Goal: Task Accomplishment & Management: Manage account settings

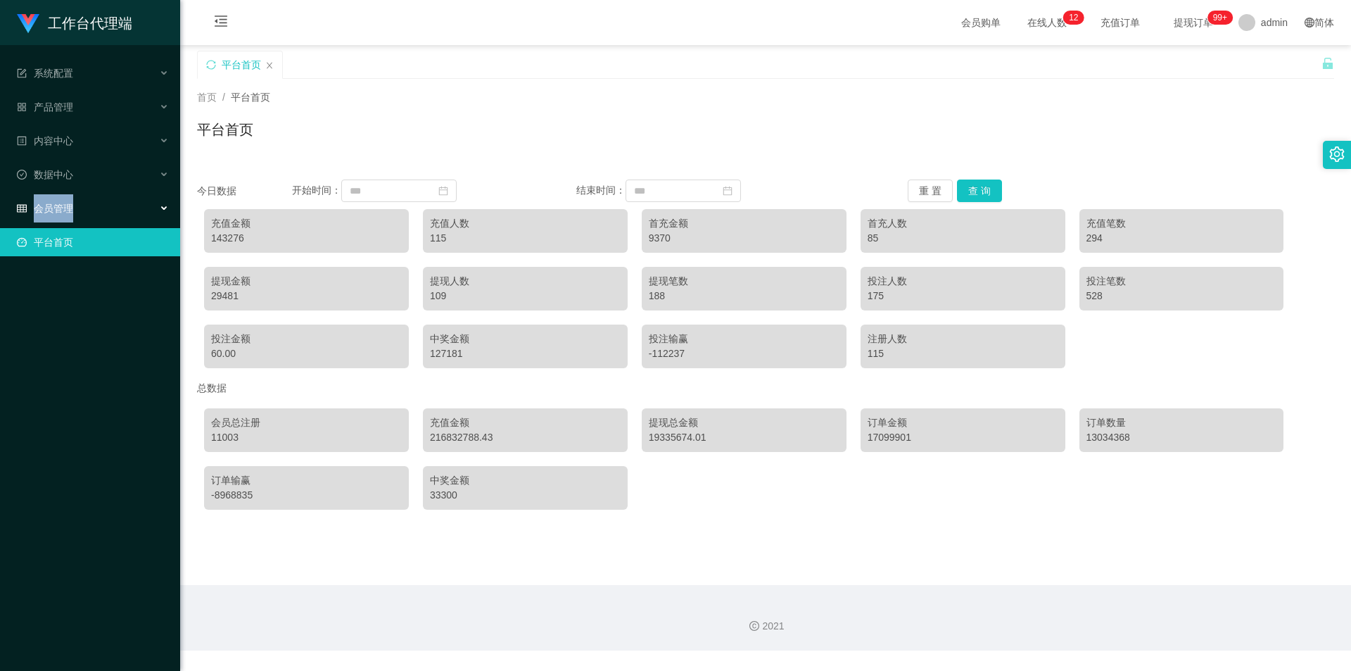
click at [65, 209] on span "会员管理" at bounding box center [45, 208] width 56 height 11
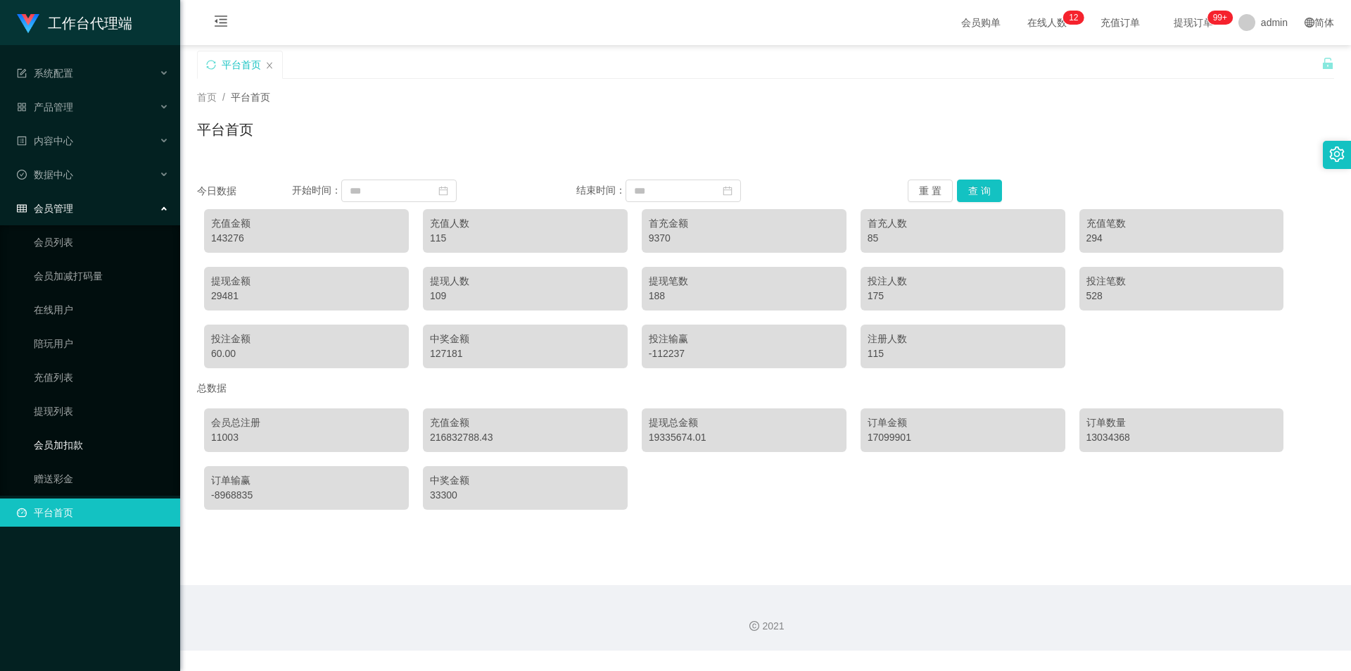
click at [64, 446] on link "会员加扣款" at bounding box center [101, 445] width 135 height 28
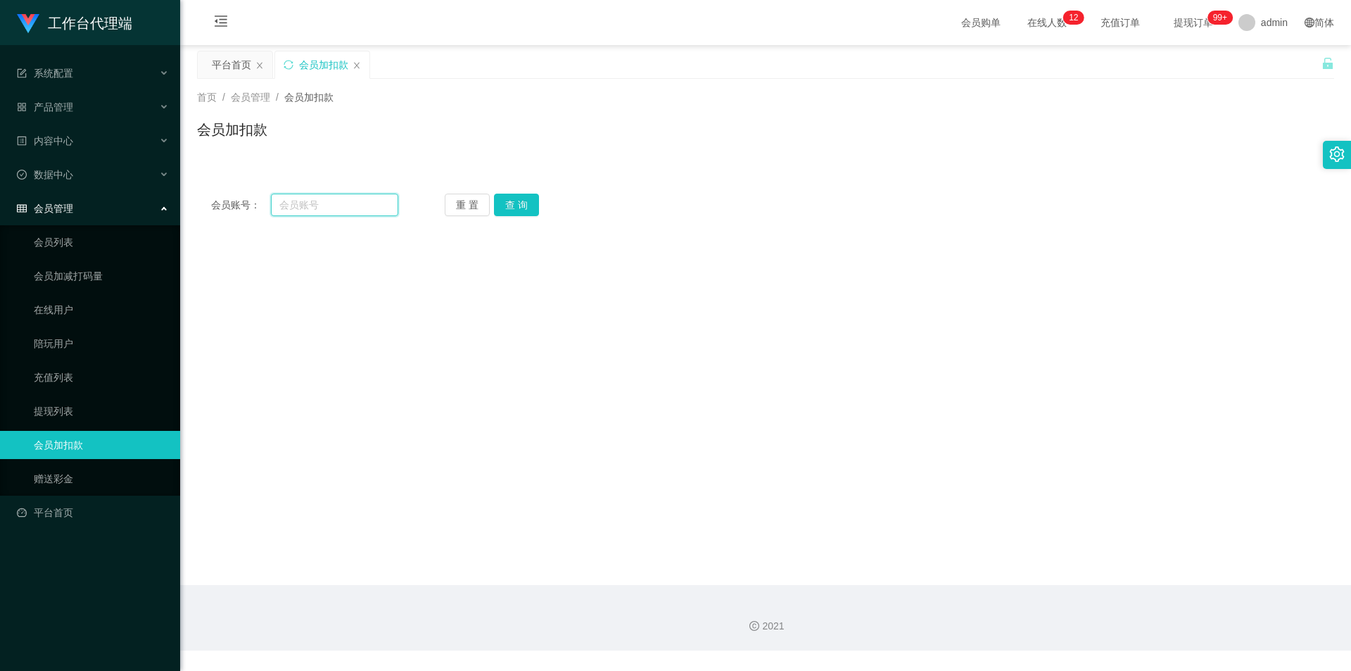
click at [345, 210] on input "text" at bounding box center [334, 205] width 127 height 23
paste input "89455896"
type input "89455896"
click at [510, 213] on button "查 询" at bounding box center [516, 205] width 45 height 23
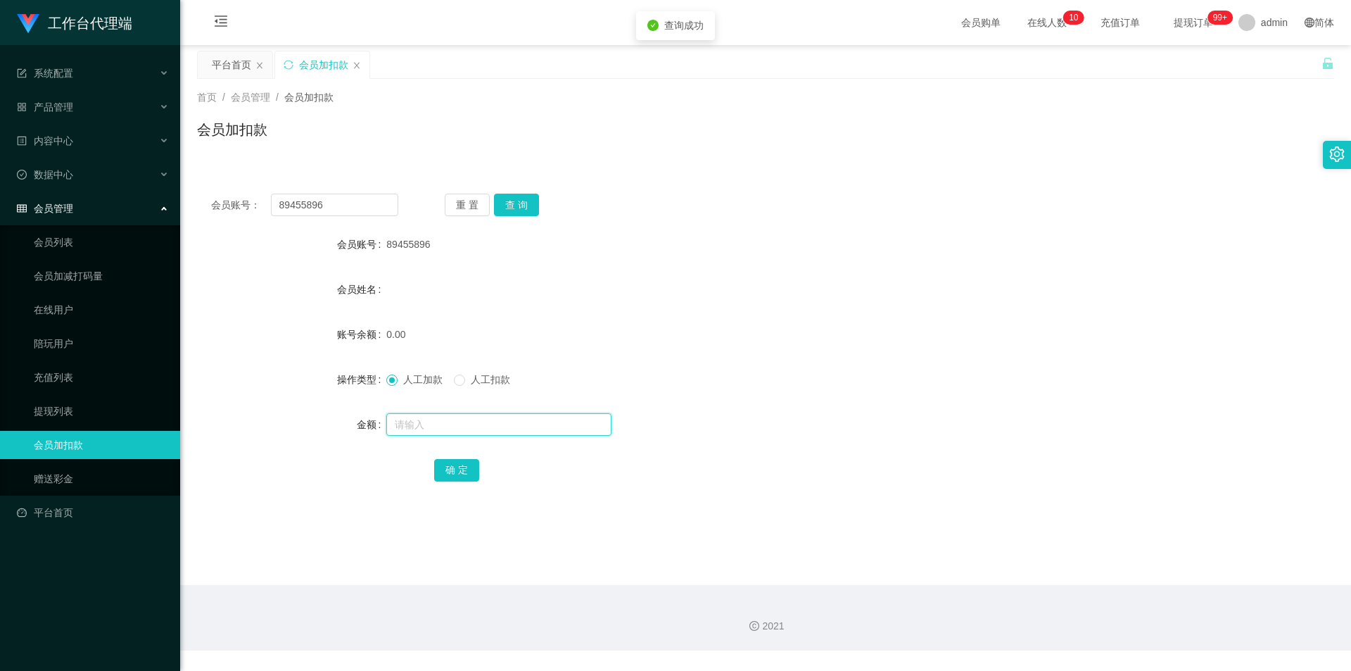
click at [446, 434] on input "text" at bounding box center [498, 424] width 225 height 23
type input "300"
click at [442, 465] on button "确 定" at bounding box center [456, 470] width 45 height 23
click at [106, 108] on div "产品管理" at bounding box center [90, 107] width 180 height 28
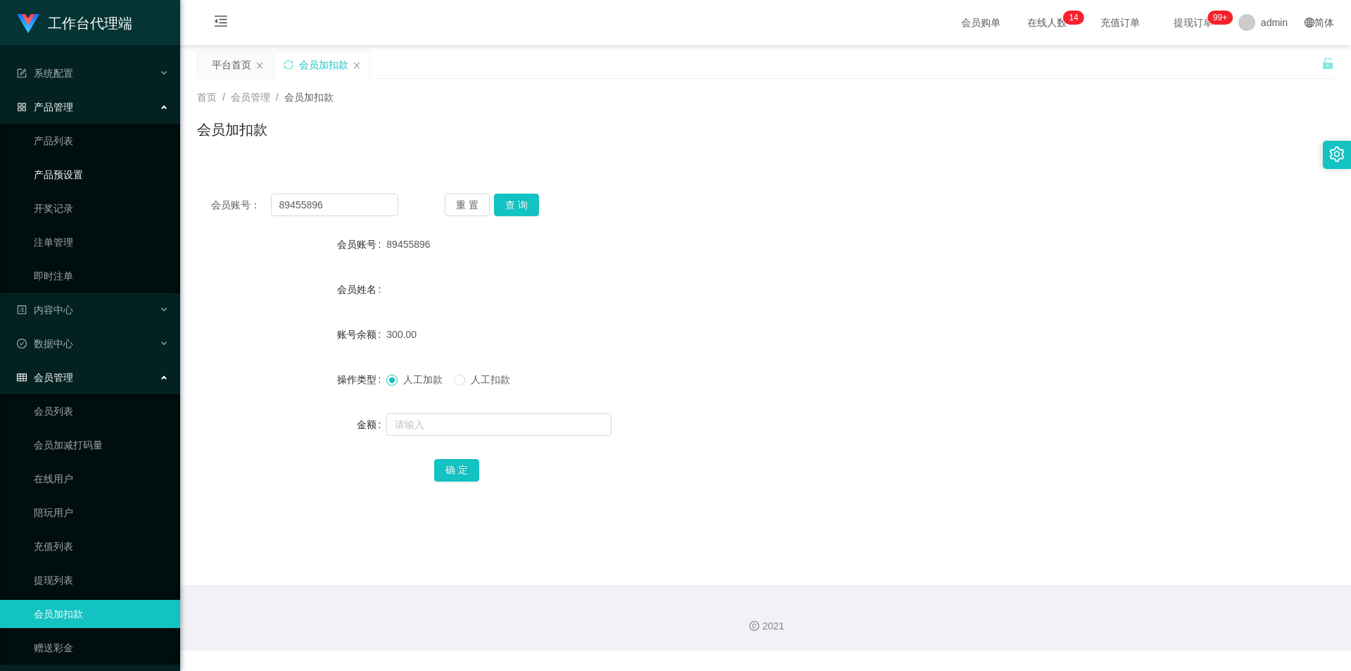
drag, startPoint x: 87, startPoint y: 166, endPoint x: 127, endPoint y: 163, distance: 40.9
click at [87, 166] on link "产品预设置" at bounding box center [101, 174] width 135 height 28
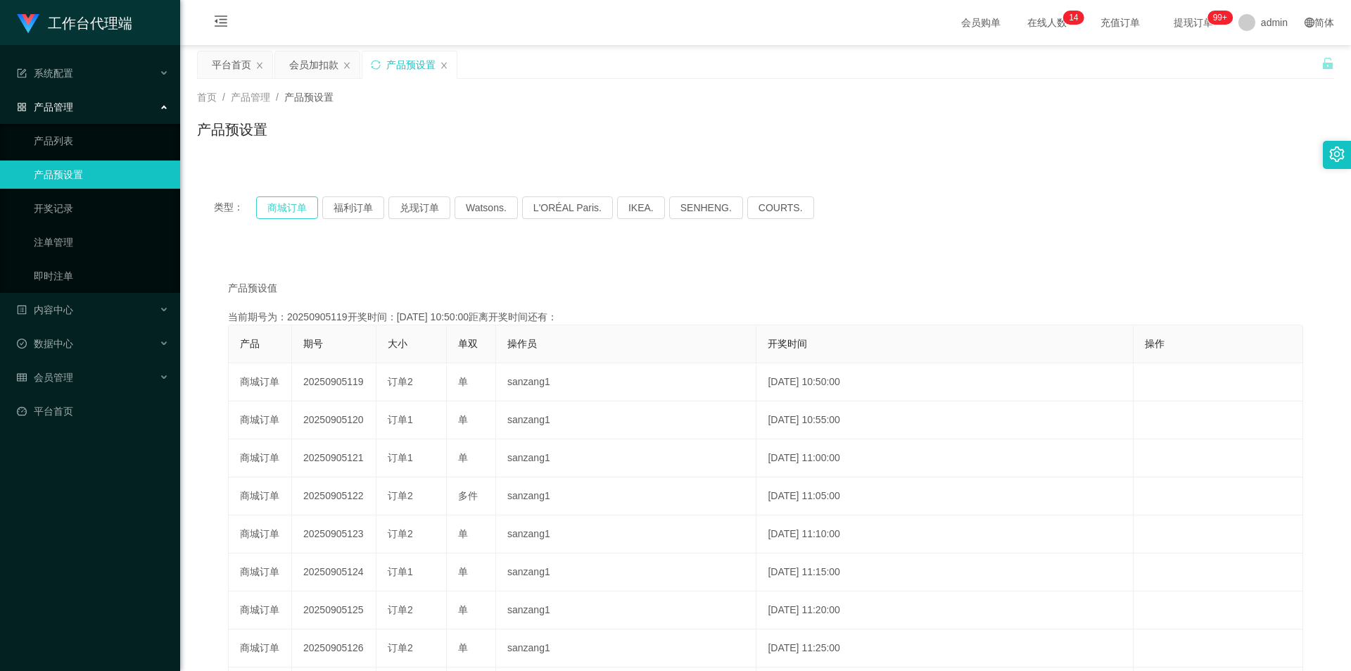
click at [277, 206] on button "商城订单" at bounding box center [287, 207] width 62 height 23
click at [299, 203] on button "商城订单" at bounding box center [287, 207] width 62 height 23
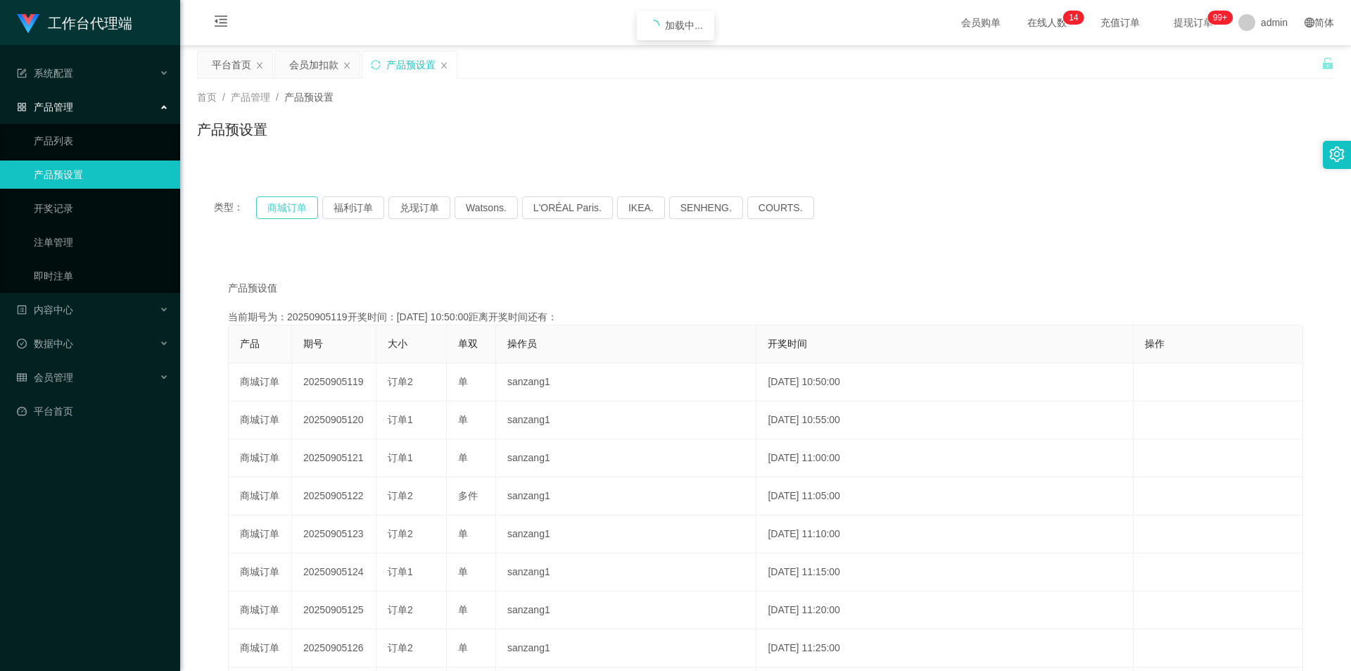
click at [299, 203] on button "商城订单" at bounding box center [287, 207] width 62 height 23
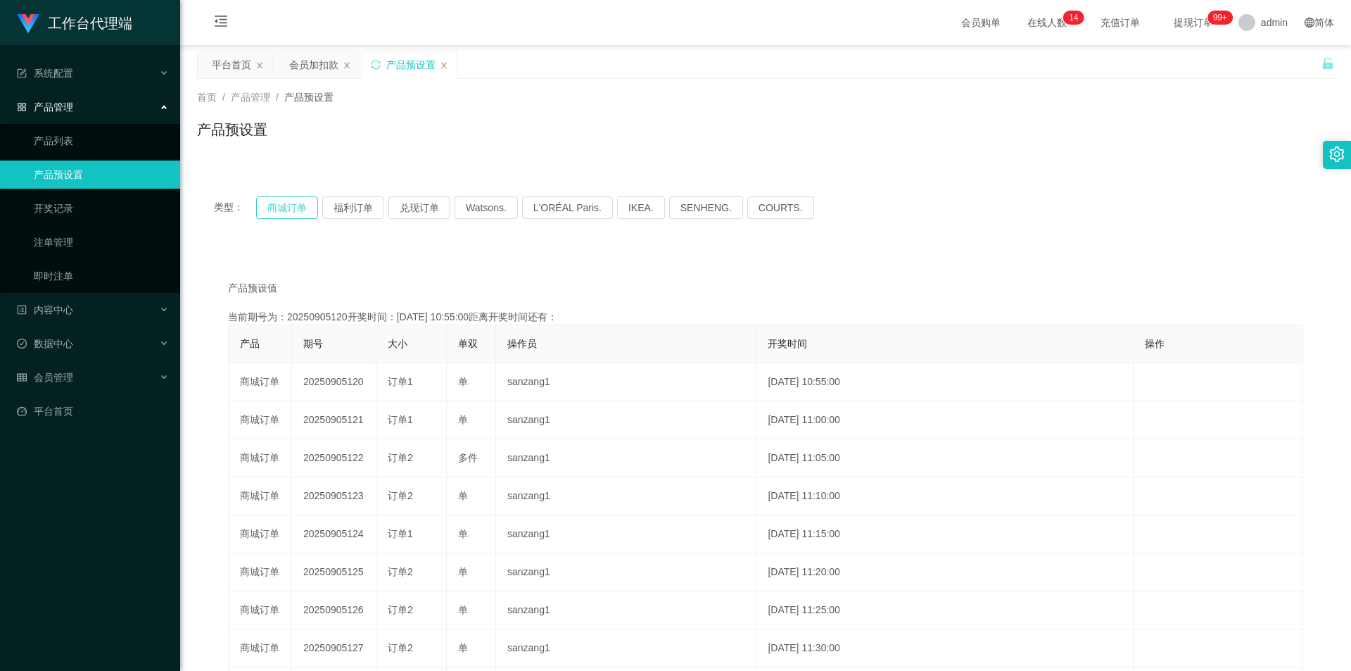
click at [299, 203] on button "商城订单" at bounding box center [287, 207] width 62 height 23
click at [73, 242] on link "注单管理" at bounding box center [101, 242] width 135 height 28
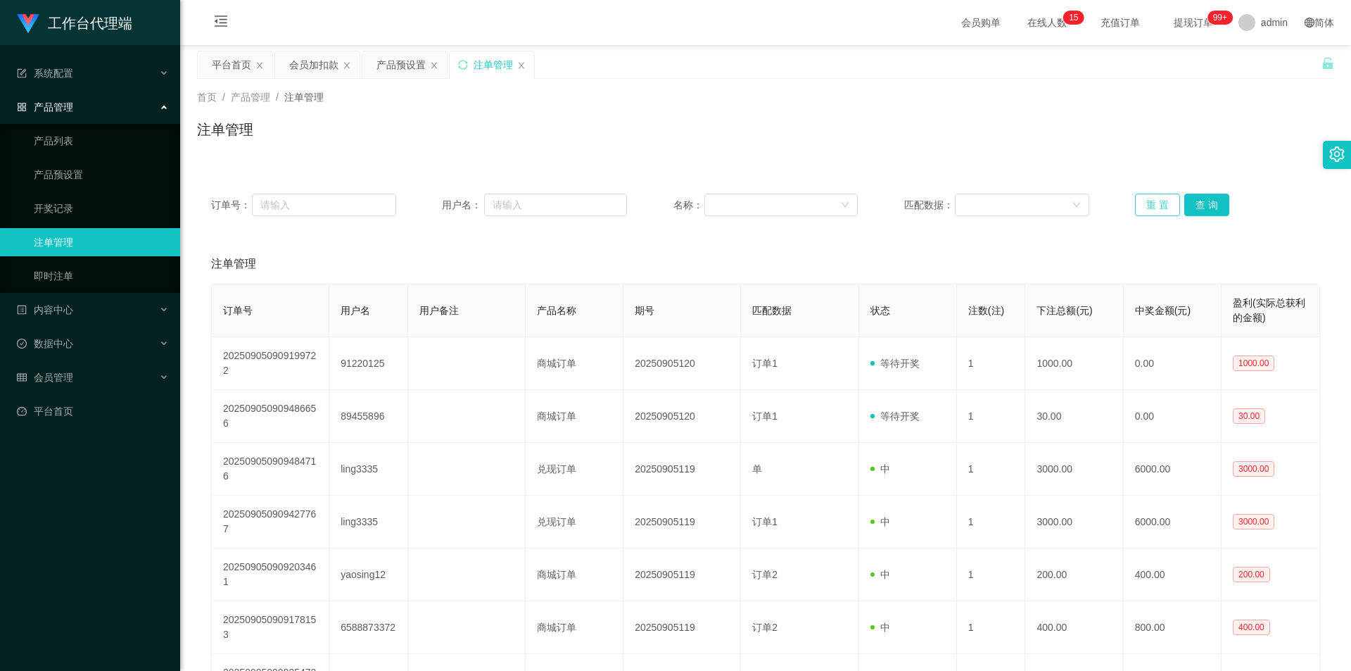
click at [1149, 201] on button "重 置" at bounding box center [1157, 205] width 45 height 23
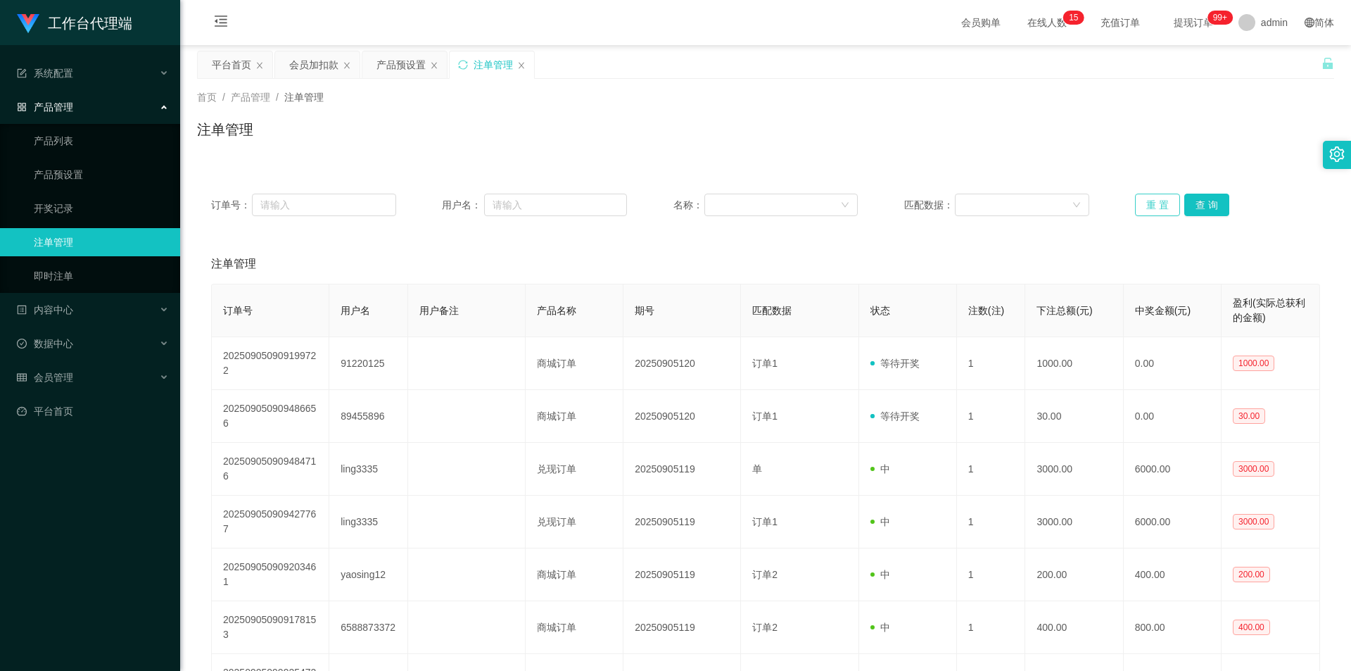
click at [1136, 204] on button "重 置" at bounding box center [1157, 205] width 45 height 23
click at [1138, 198] on button "重 置" at bounding box center [1157, 205] width 45 height 23
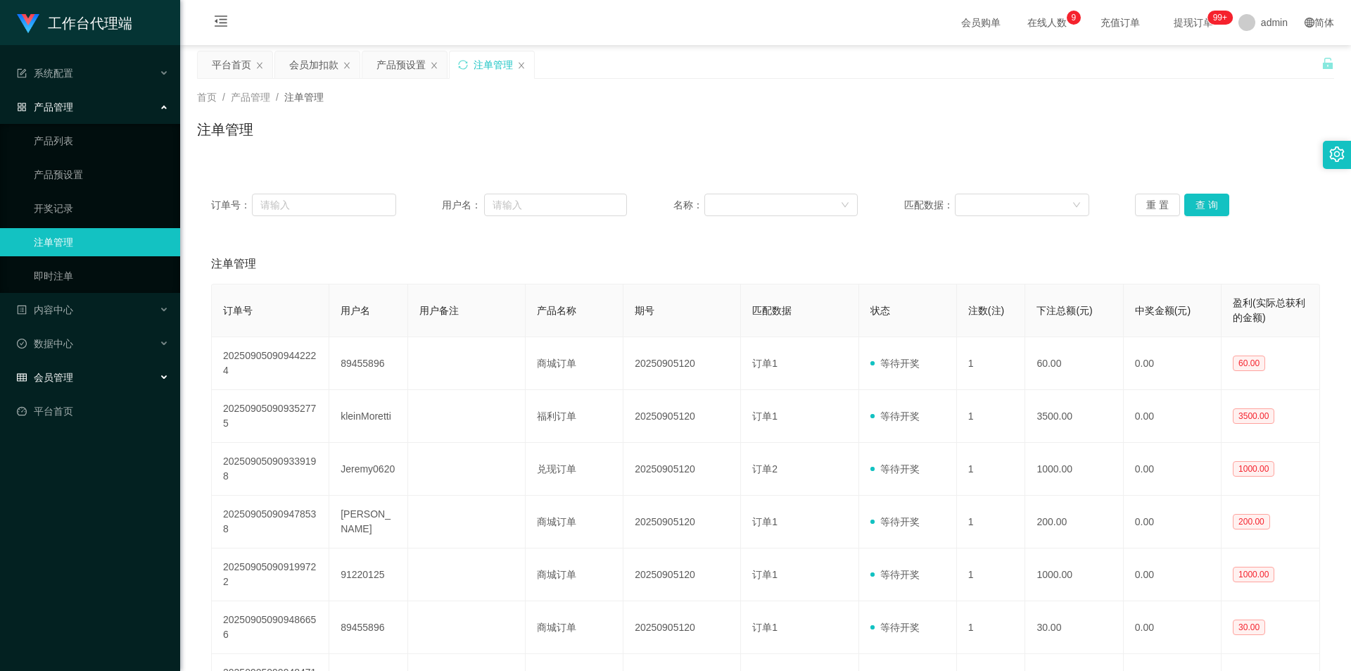
click at [96, 369] on div "会员管理" at bounding box center [90, 377] width 180 height 28
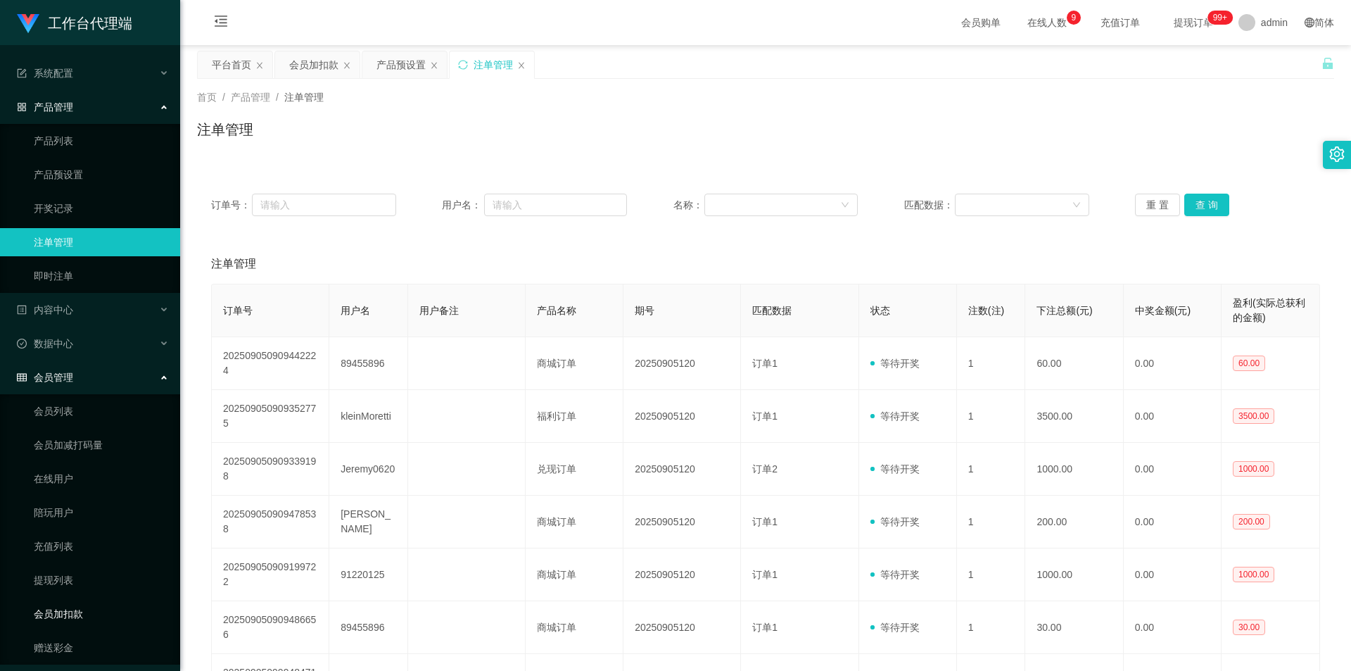
click at [73, 606] on link "会员加扣款" at bounding box center [101, 614] width 135 height 28
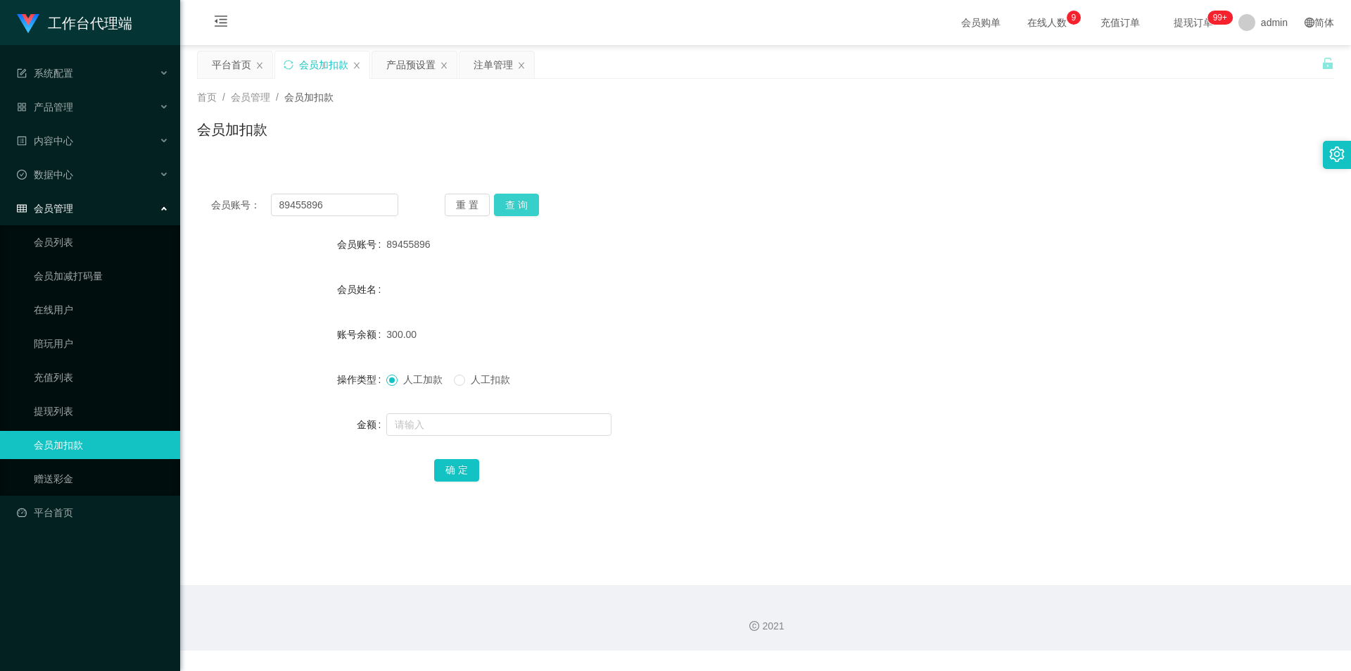
click at [512, 201] on button "查 询" at bounding box center [516, 205] width 45 height 23
click at [478, 380] on span "人工扣款" at bounding box center [490, 379] width 51 height 11
drag, startPoint x: 476, startPoint y: 428, endPoint x: 480, endPoint y: 421, distance: 8.2
click at [476, 428] on input "text" at bounding box center [498, 424] width 225 height 23
type input "390"
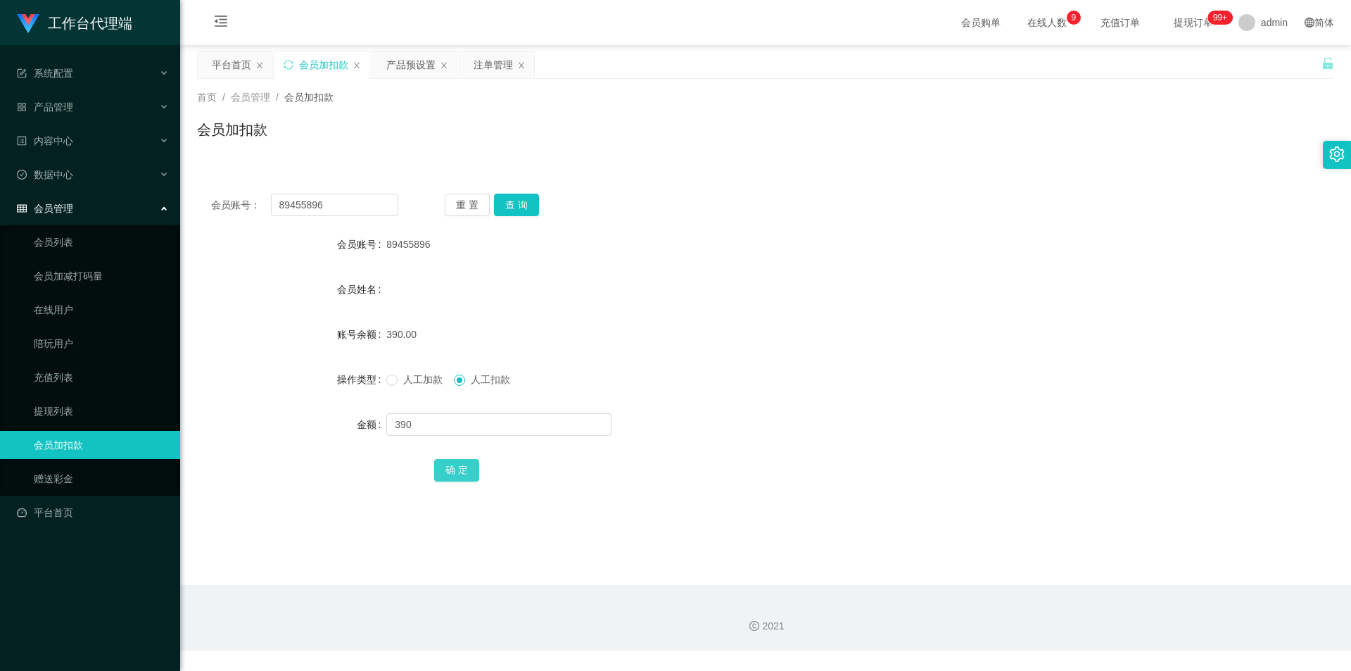
click at [453, 467] on button "确 定" at bounding box center [456, 470] width 45 height 23
click at [328, 206] on input "89455896" at bounding box center [334, 205] width 127 height 23
paste input "Tinkkle"
type input "Tinkkle"
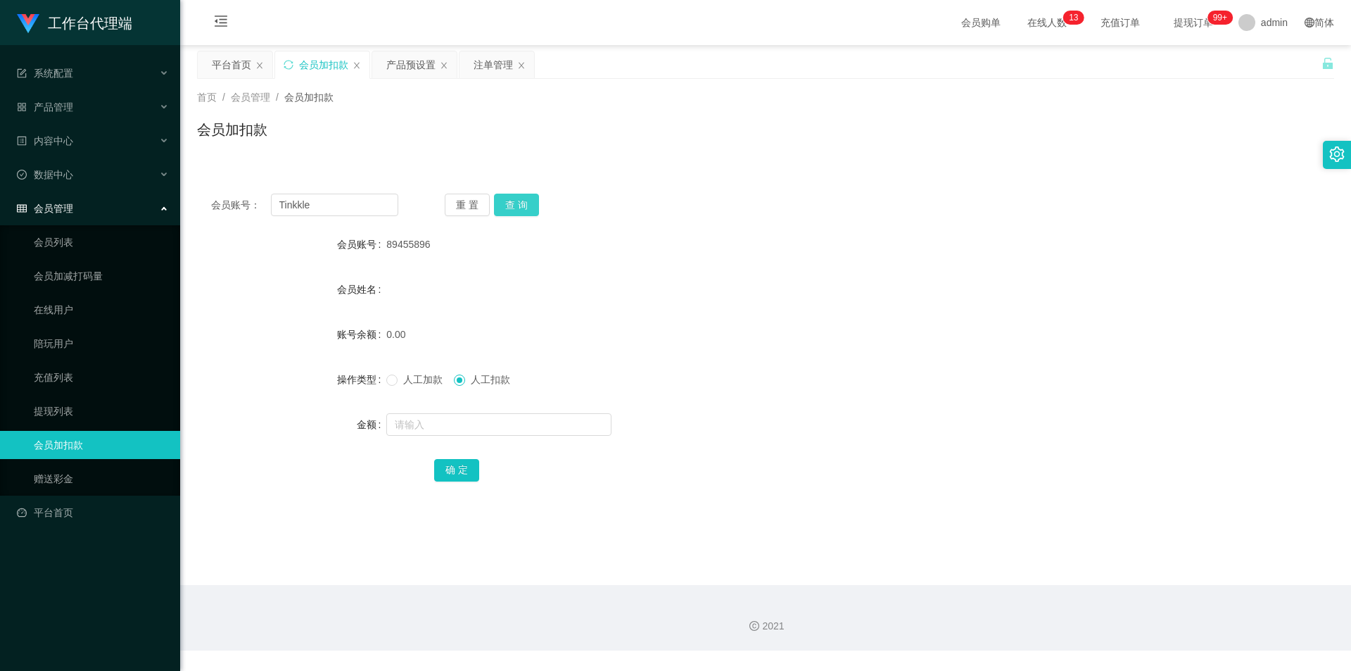
drag, startPoint x: 521, startPoint y: 194, endPoint x: 520, endPoint y: 202, distance: 8.5
click at [521, 194] on button "查 询" at bounding box center [516, 205] width 45 height 23
click at [429, 422] on input "text" at bounding box center [498, 424] width 225 height 23
click at [404, 381] on span "人工加款" at bounding box center [423, 379] width 51 height 11
click at [445, 431] on input "text" at bounding box center [498, 424] width 225 height 23
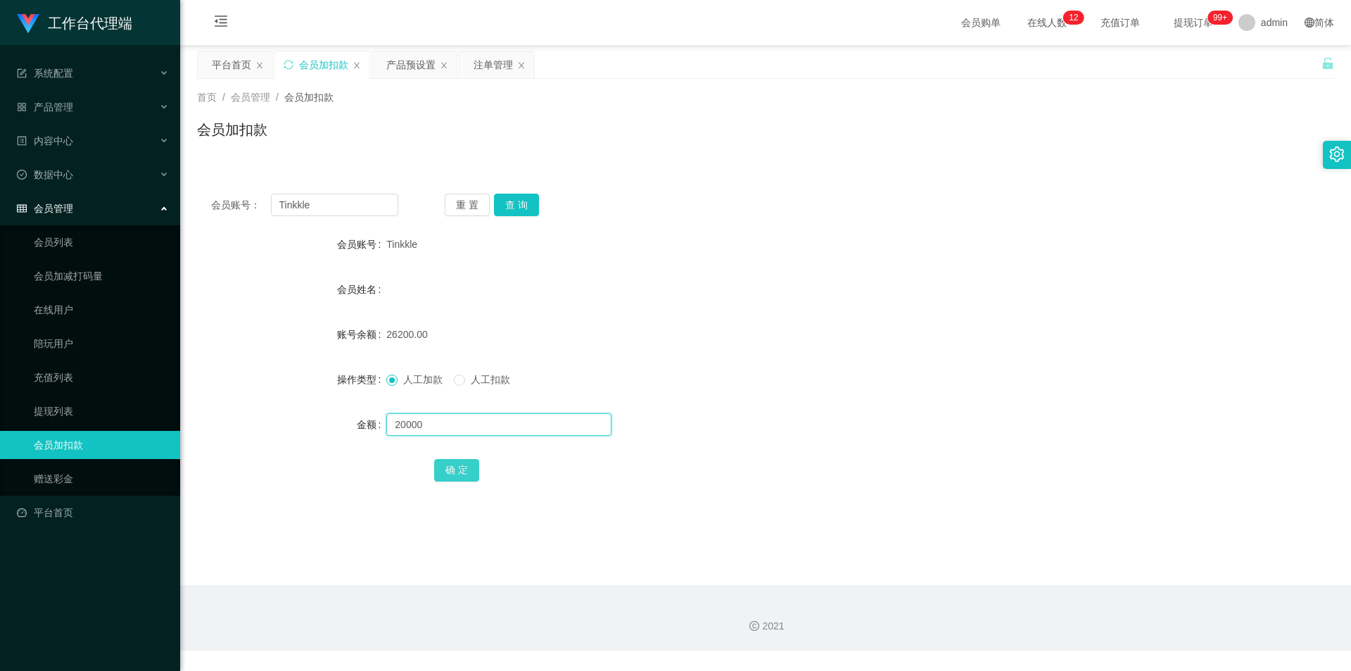
type input "20000"
click at [462, 470] on button "确 定" at bounding box center [456, 470] width 45 height 23
click at [405, 244] on span "Tinkkle" at bounding box center [401, 244] width 31 height 11
copy span "Tinkkle"
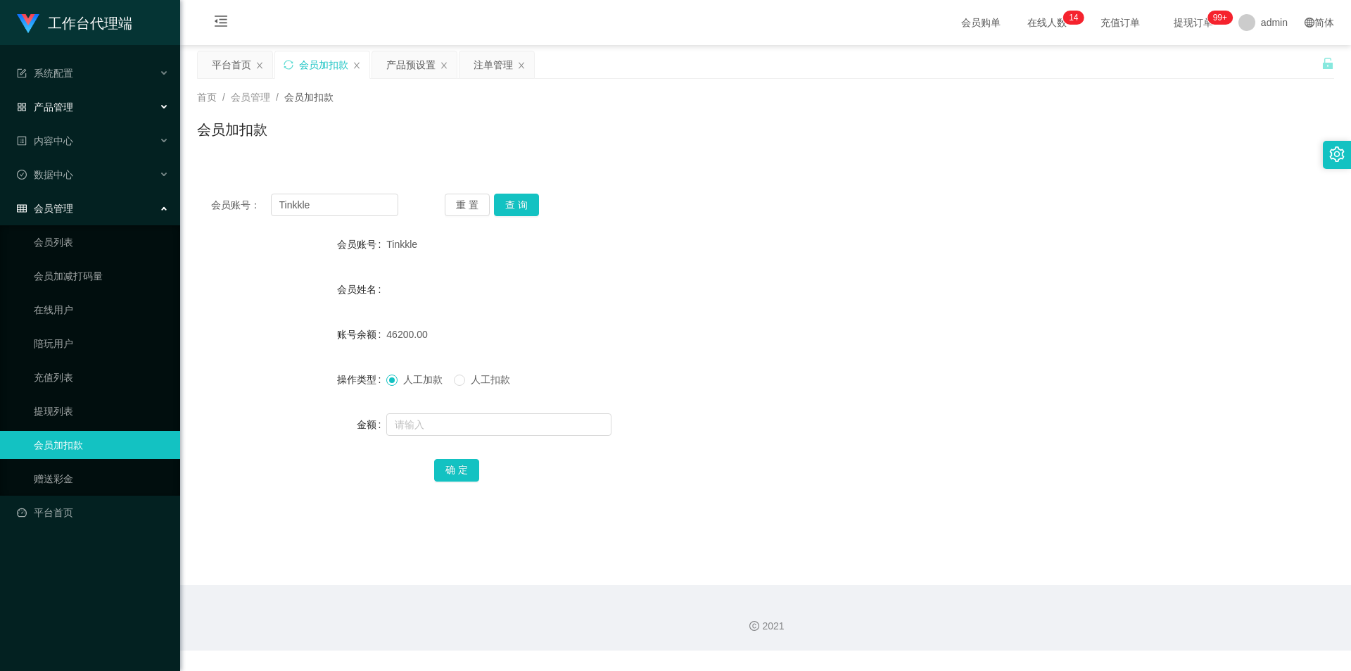
click at [99, 111] on div "产品管理" at bounding box center [90, 107] width 180 height 28
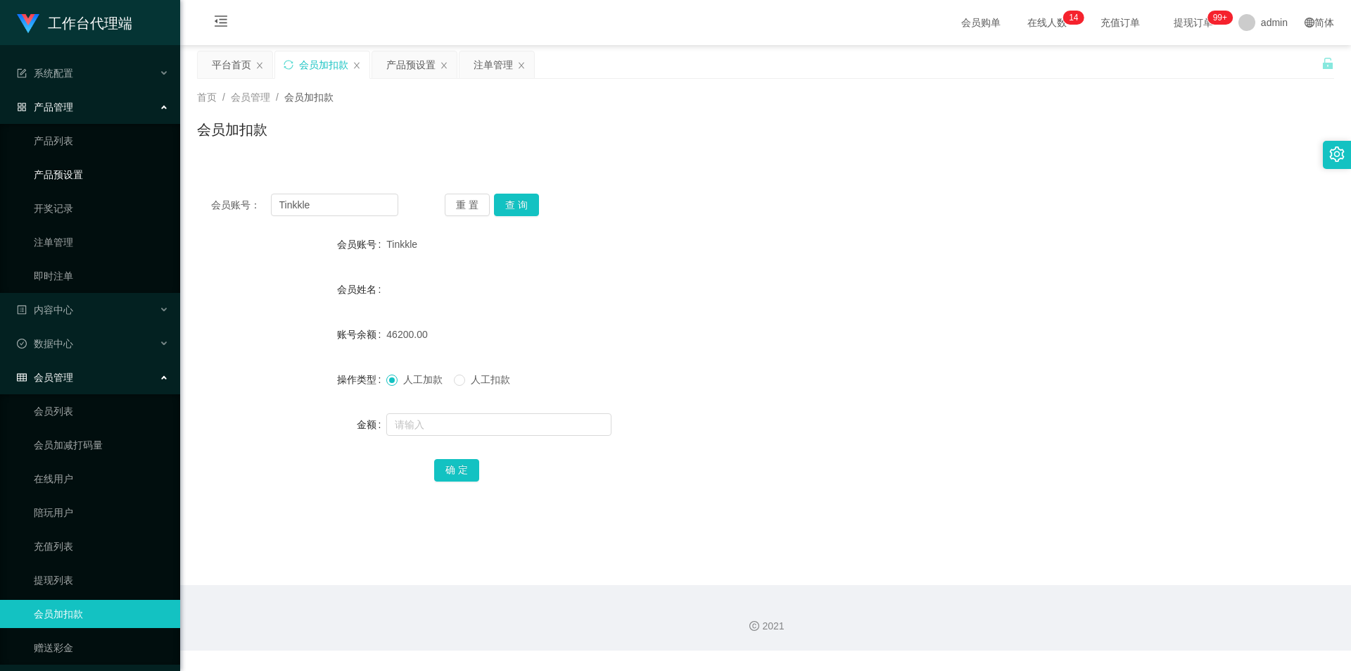
click at [75, 176] on link "产品预设置" at bounding box center [101, 174] width 135 height 28
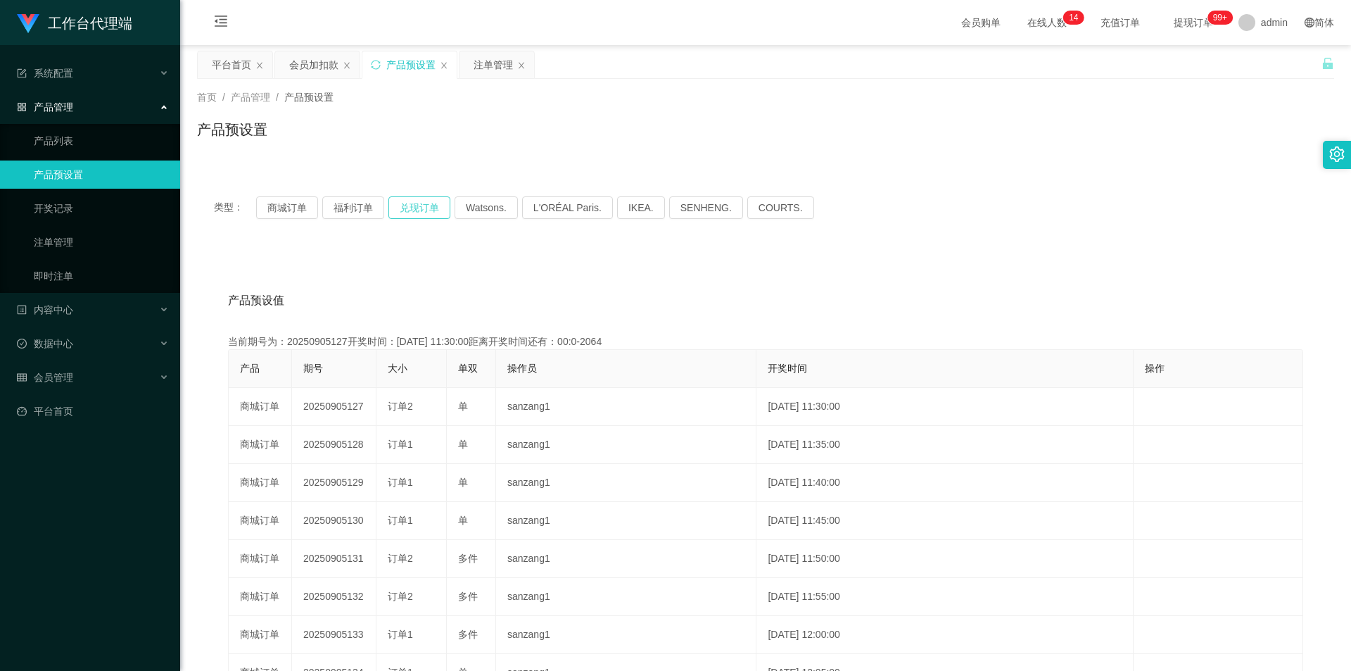
click at [436, 206] on button "兑现订单" at bounding box center [420, 207] width 62 height 23
click at [433, 210] on button "兑现订单" at bounding box center [420, 207] width 62 height 23
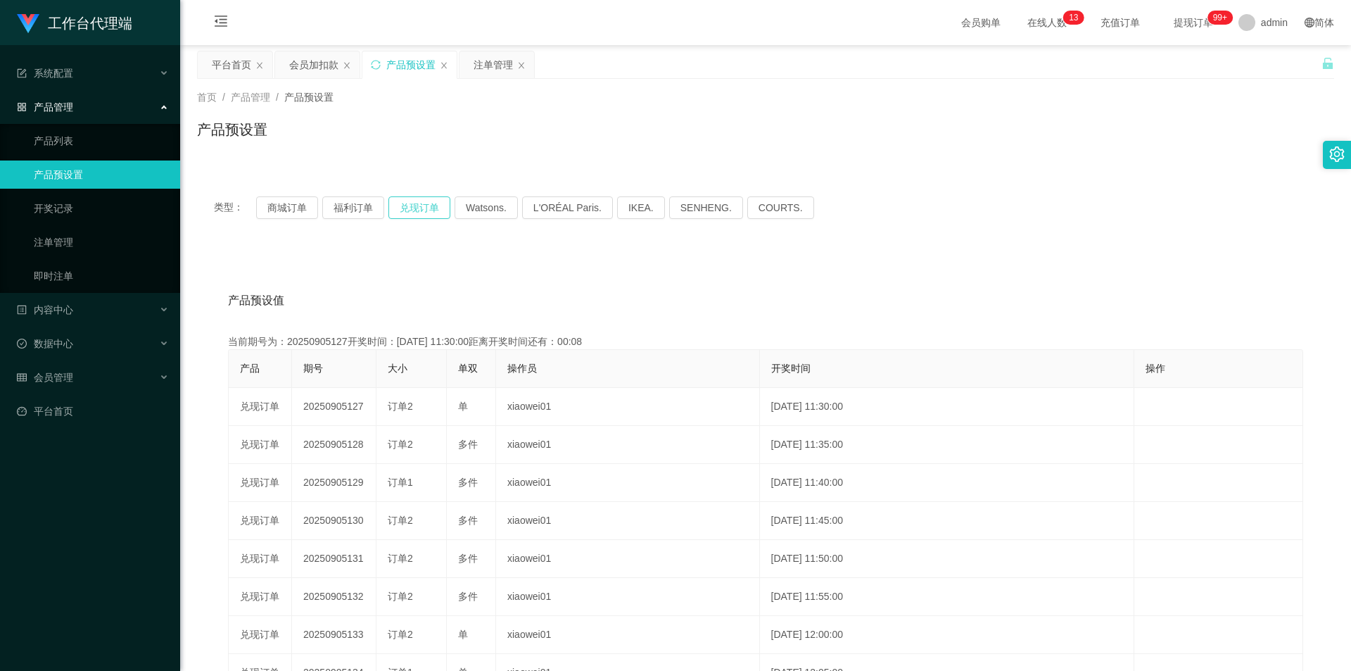
click at [433, 210] on button "兑现订单" at bounding box center [420, 207] width 62 height 23
click at [56, 380] on span "会员管理" at bounding box center [45, 377] width 56 height 11
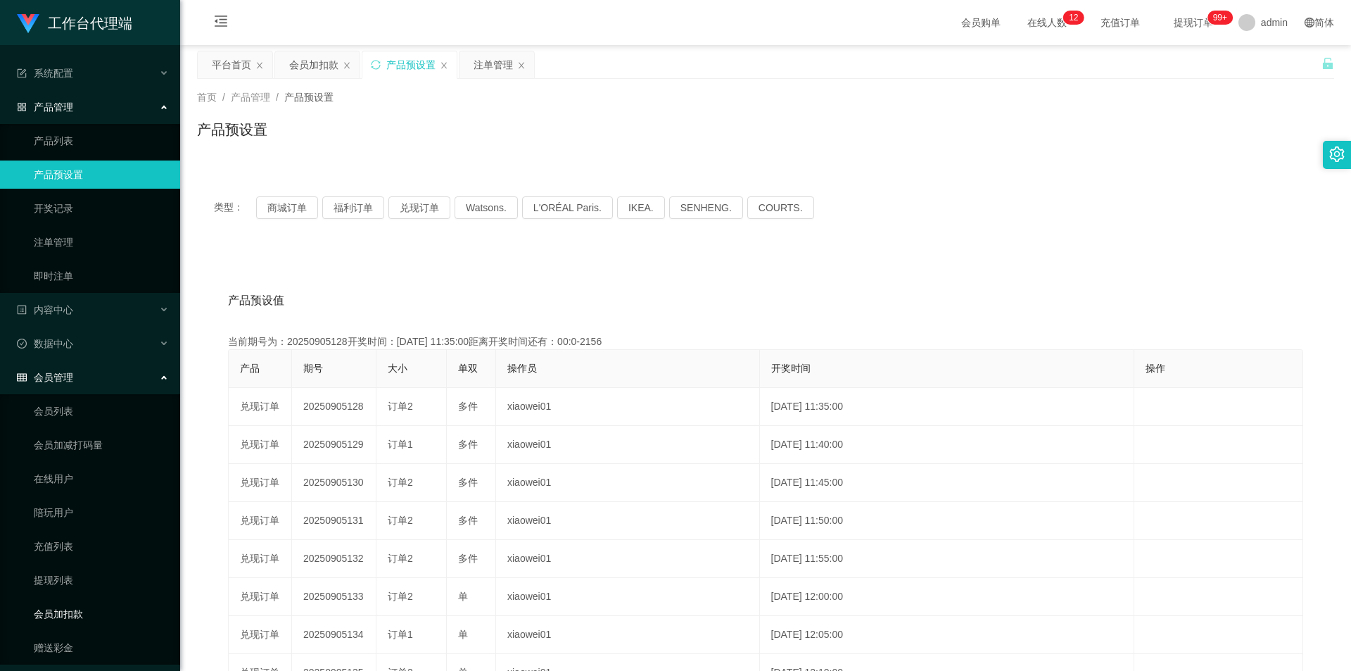
click at [77, 607] on link "会员加扣款" at bounding box center [101, 614] width 135 height 28
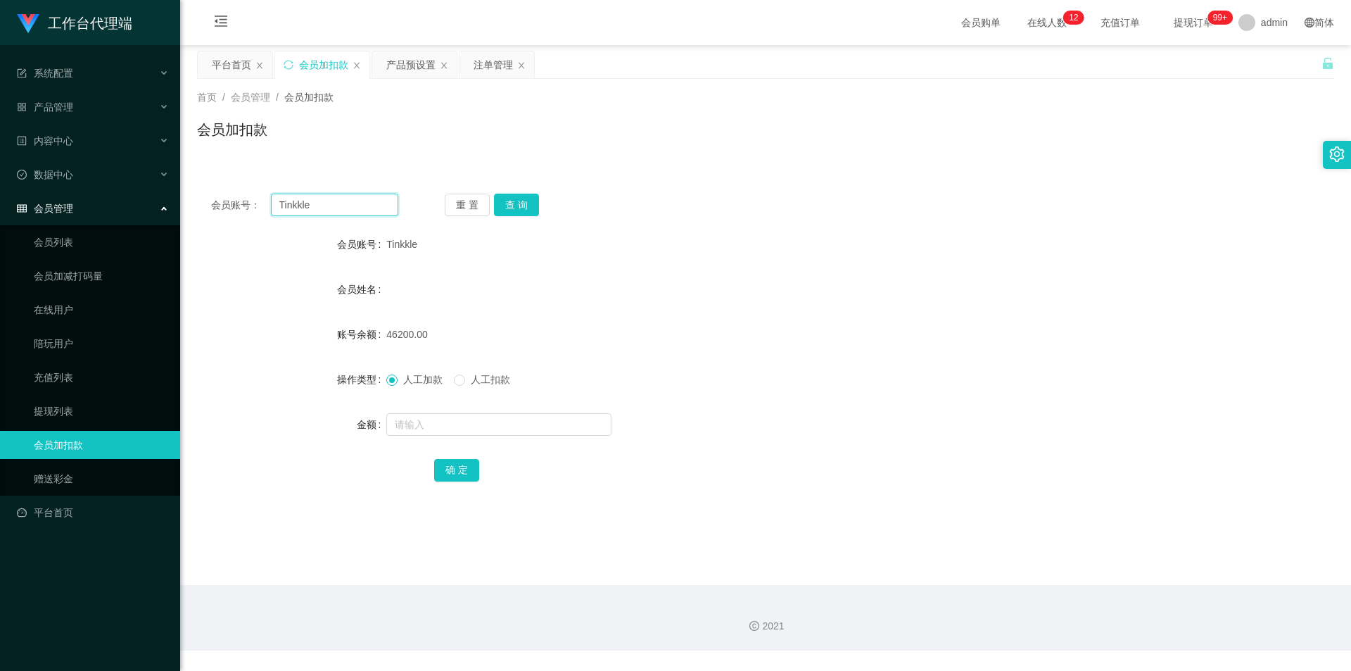
click at [300, 203] on input "Tinkkle" at bounding box center [334, 205] width 127 height 23
click at [79, 99] on div "产品管理" at bounding box center [90, 107] width 180 height 28
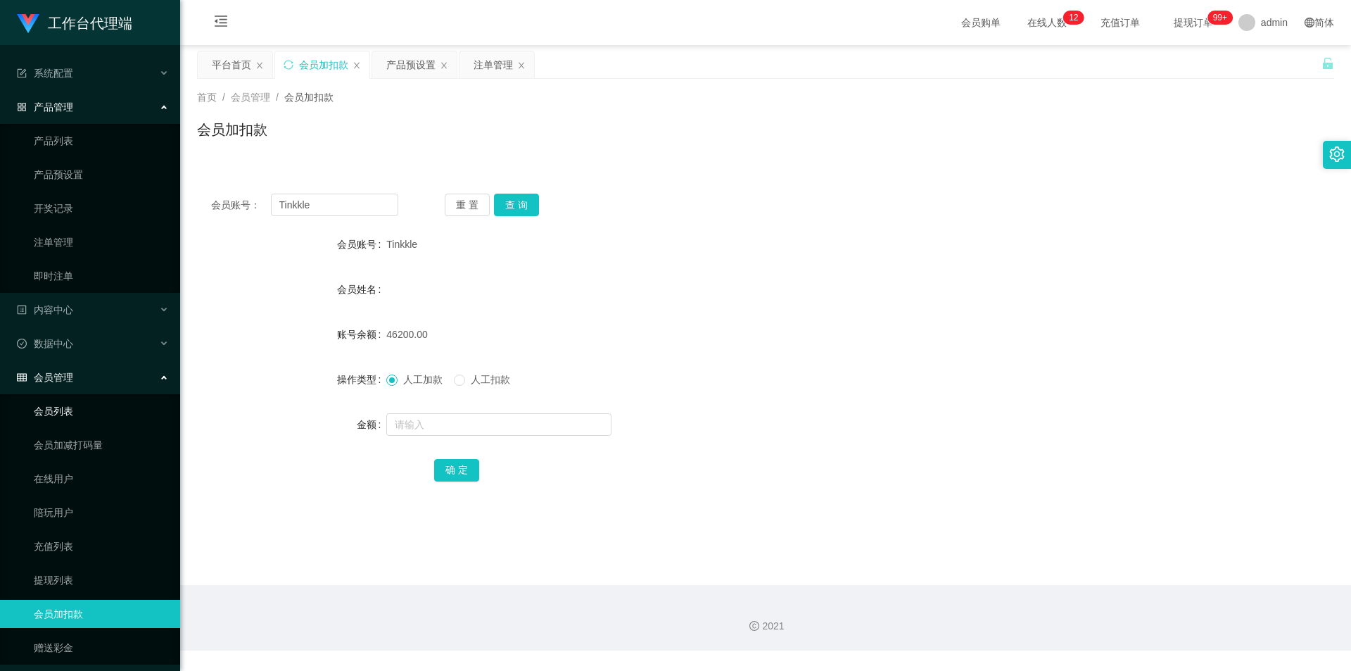
click at [80, 411] on link "会员列表" at bounding box center [101, 411] width 135 height 28
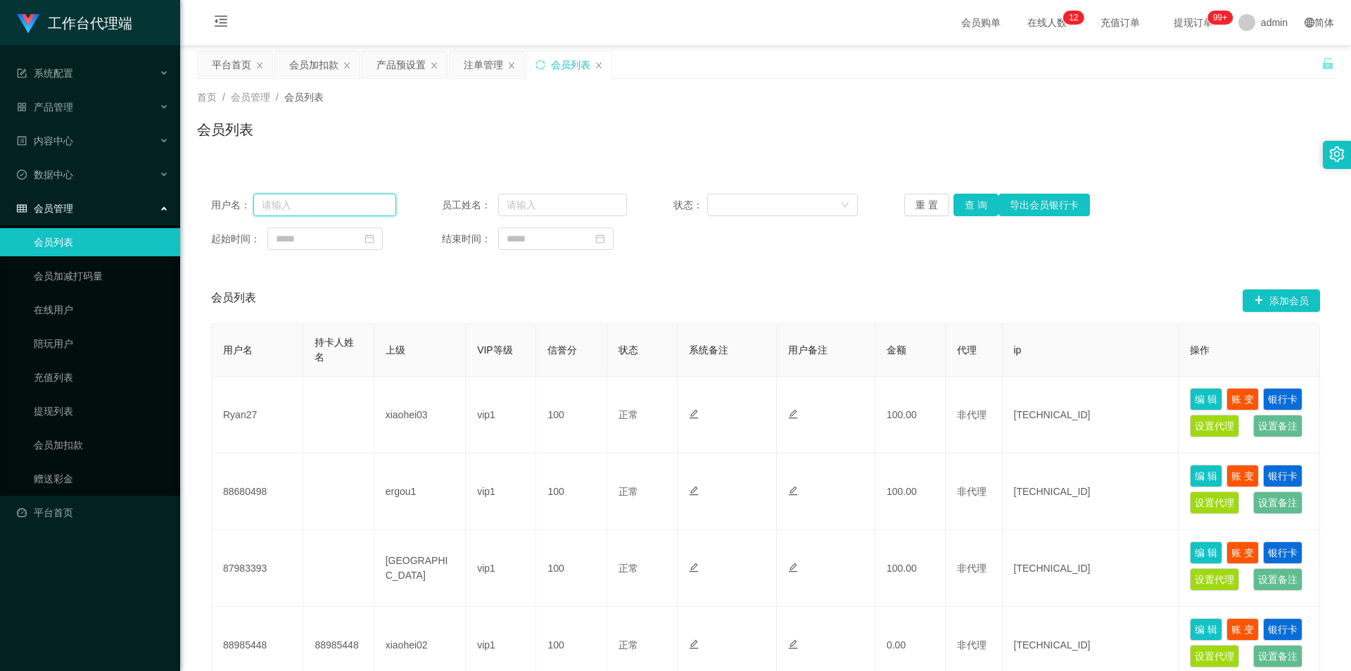
click at [358, 208] on input "text" at bounding box center [324, 205] width 143 height 23
paste input "Tinkkle"
type input "Tinkkle"
click at [965, 203] on button "查 询" at bounding box center [976, 205] width 45 height 23
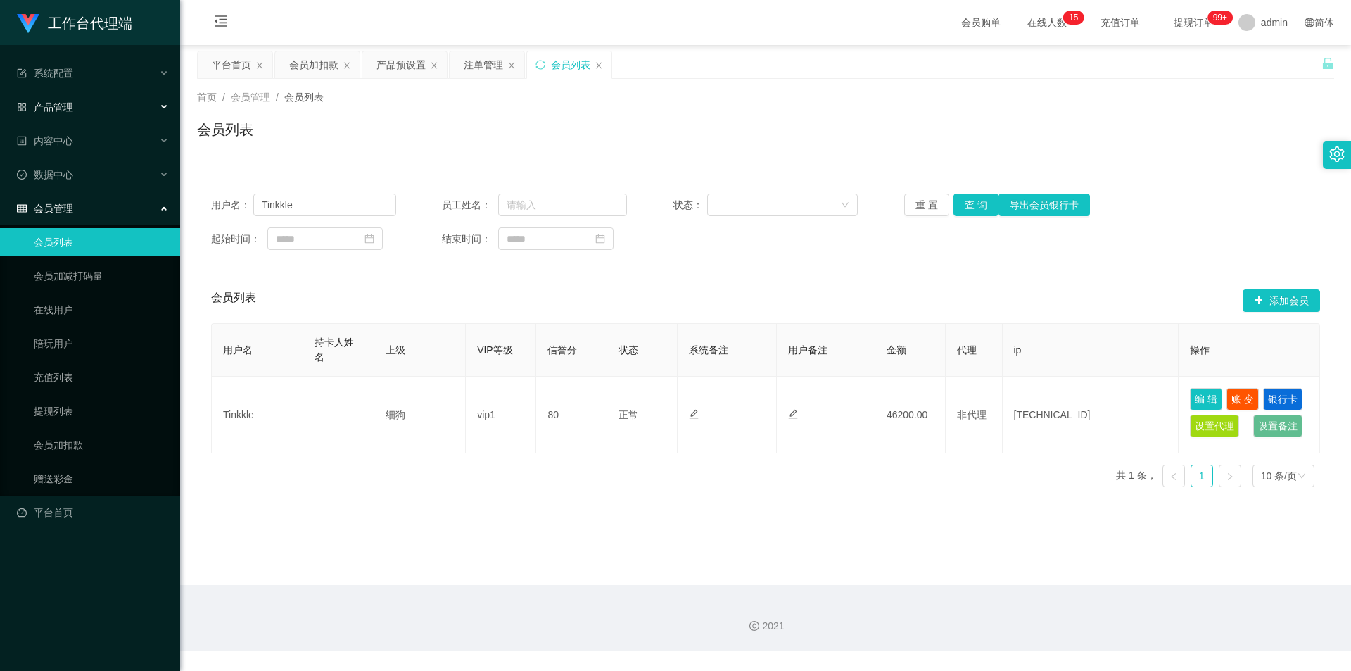
click at [87, 108] on div "产品管理" at bounding box center [90, 107] width 180 height 28
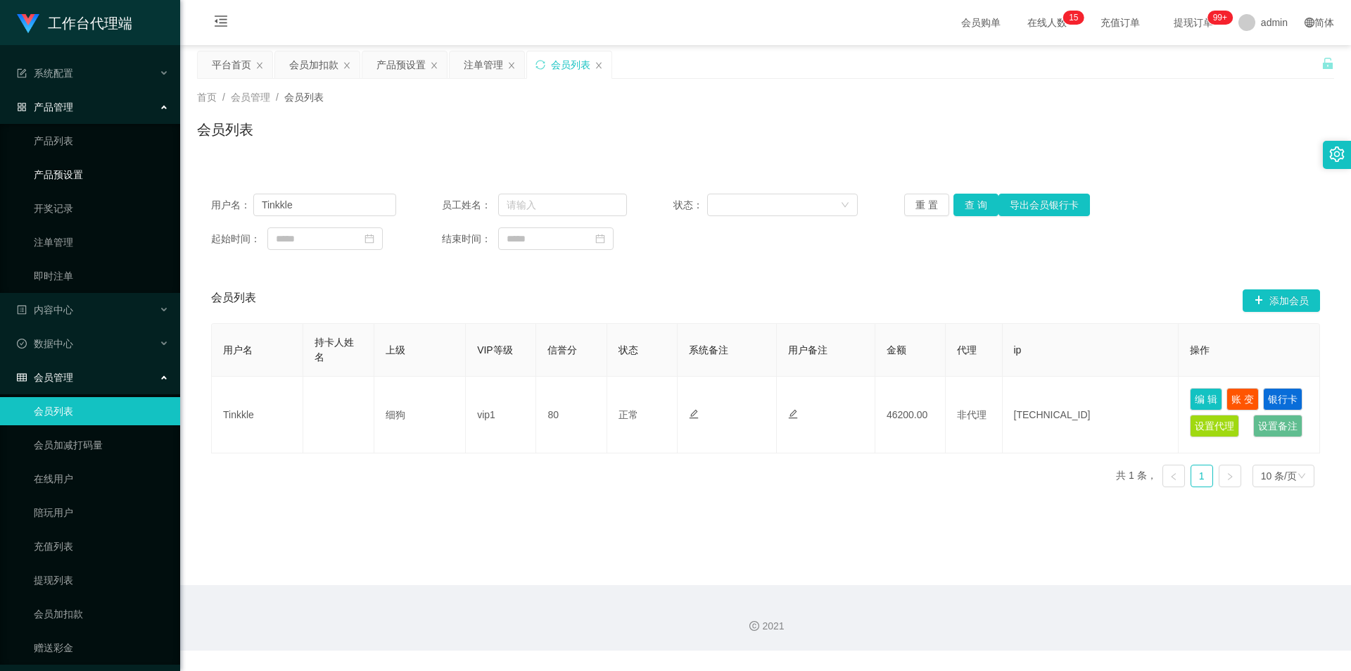
click at [64, 160] on link "产品预设置" at bounding box center [101, 174] width 135 height 28
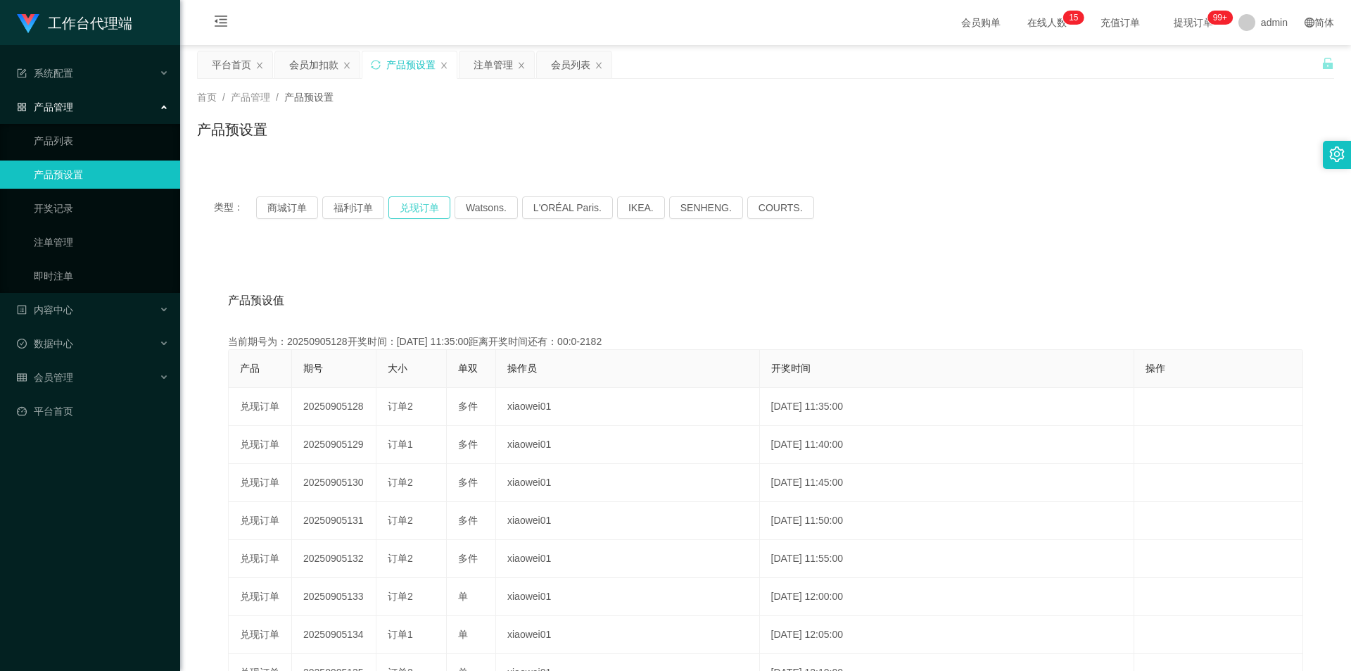
click at [409, 203] on button "兑现订单" at bounding box center [420, 207] width 62 height 23
click at [421, 203] on button "兑现订单" at bounding box center [420, 207] width 62 height 23
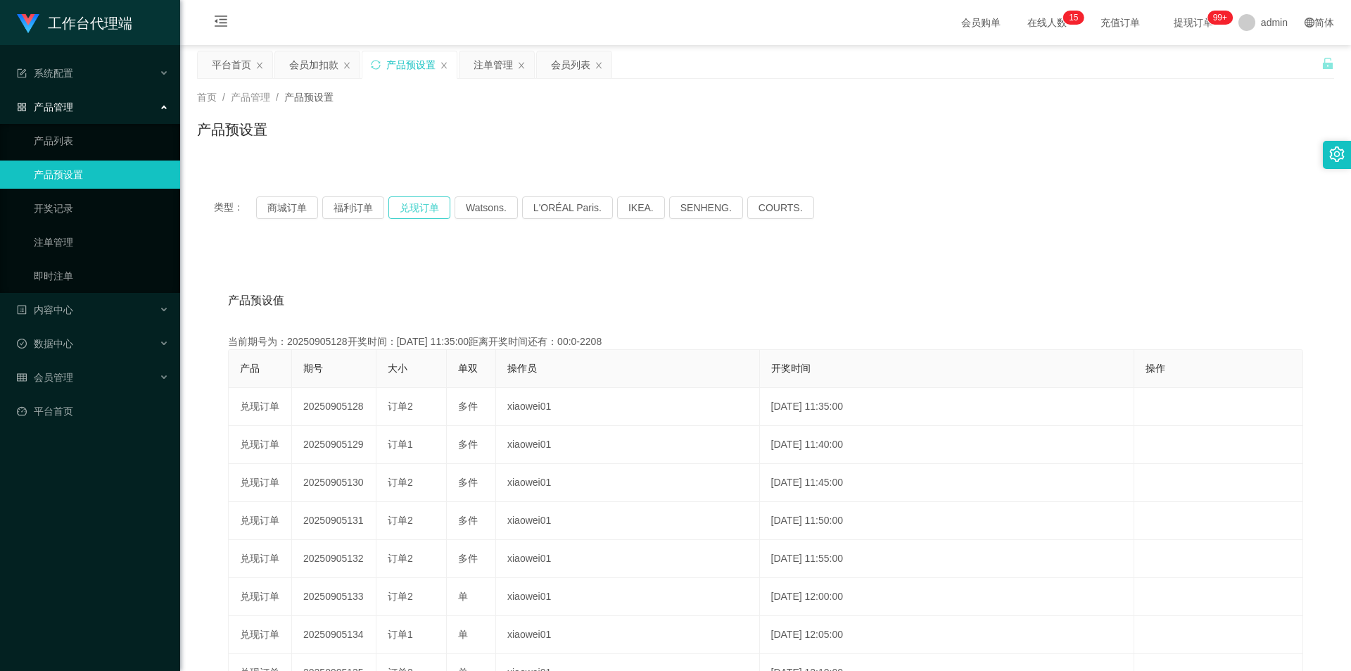
click at [423, 210] on button "兑现订单" at bounding box center [420, 207] width 62 height 23
click at [422, 209] on button "兑现订单" at bounding box center [420, 207] width 62 height 23
click at [39, 138] on link "产品列表" at bounding box center [101, 141] width 135 height 28
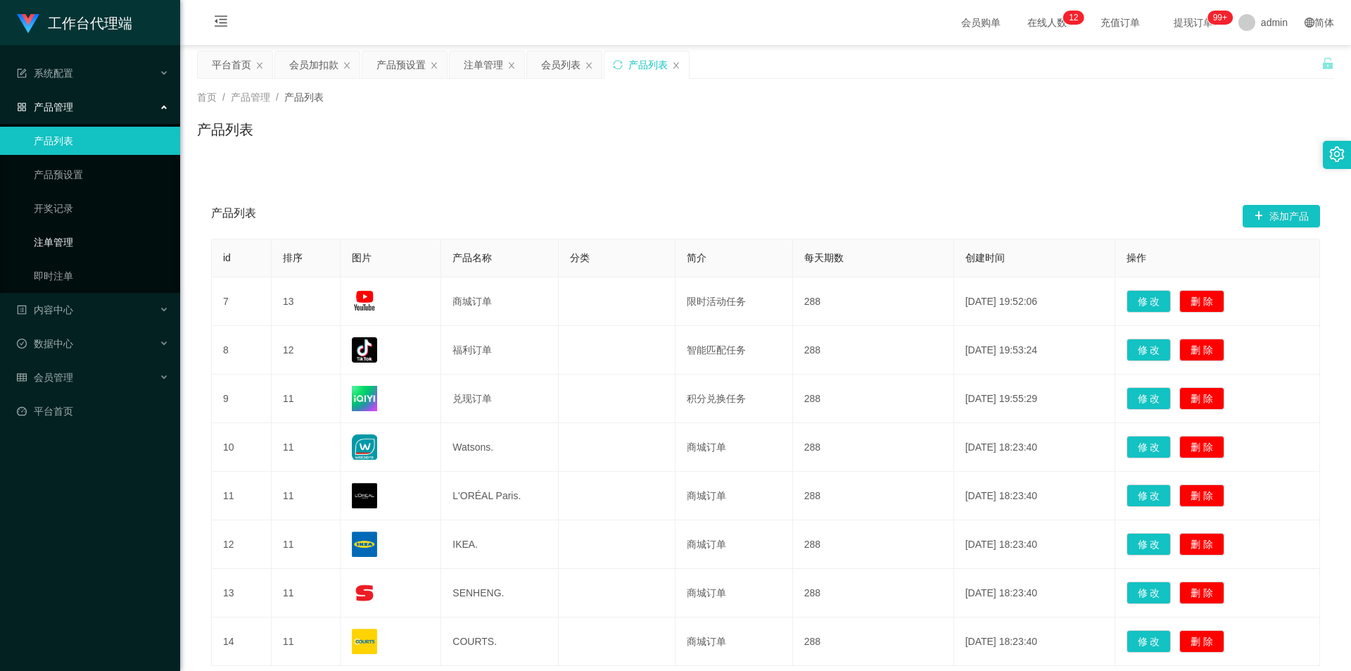
click at [69, 237] on link "注单管理" at bounding box center [101, 242] width 135 height 28
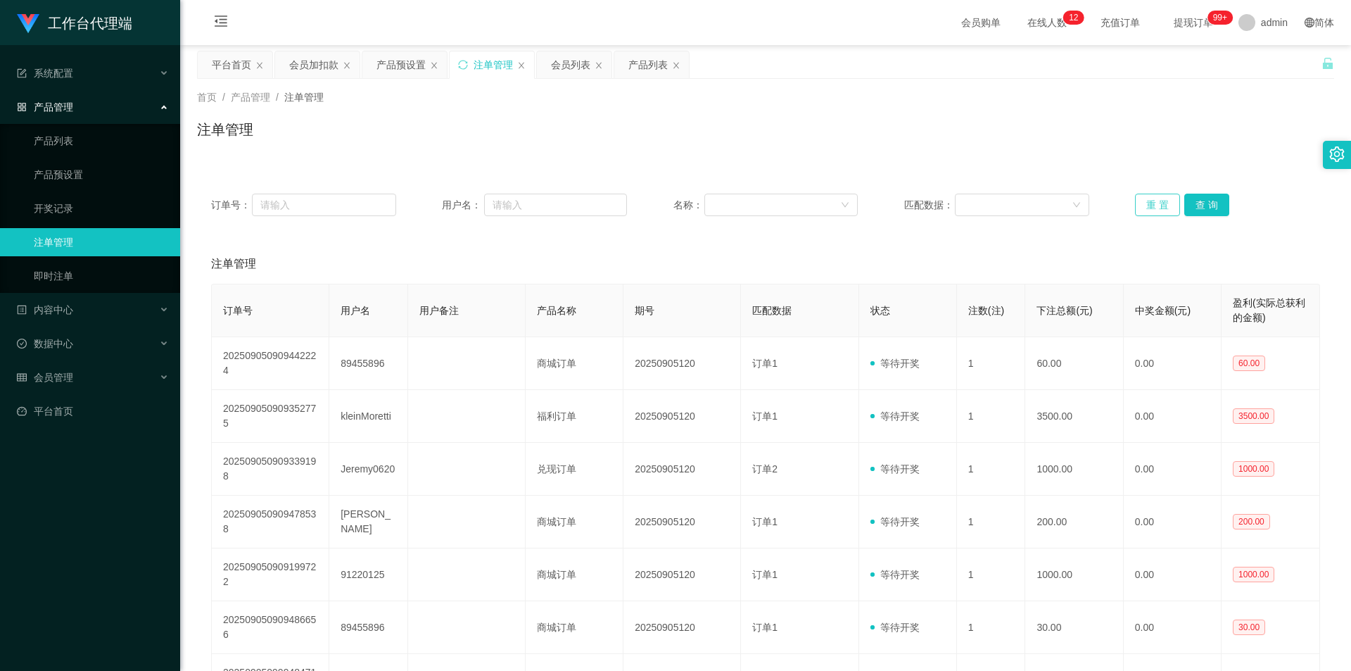
click at [1142, 206] on button "重 置" at bounding box center [1157, 205] width 45 height 23
click at [905, 118] on div "首页 / 产品管理 / 注单管理 / 注单管理" at bounding box center [766, 120] width 1138 height 61
